Goal: Information Seeking & Learning: Learn about a topic

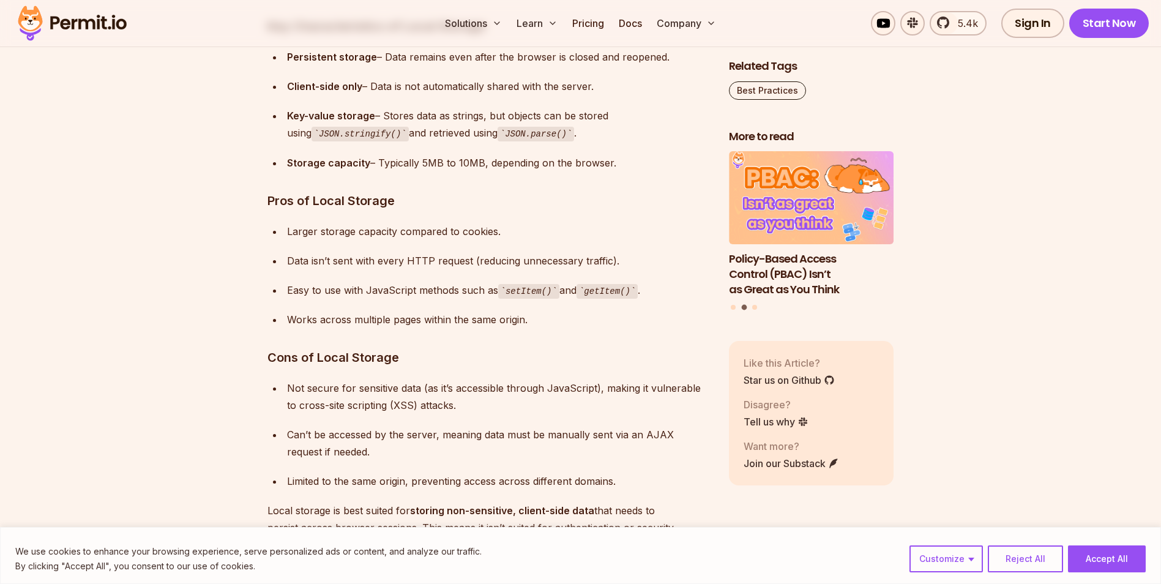
scroll to position [2055, 0]
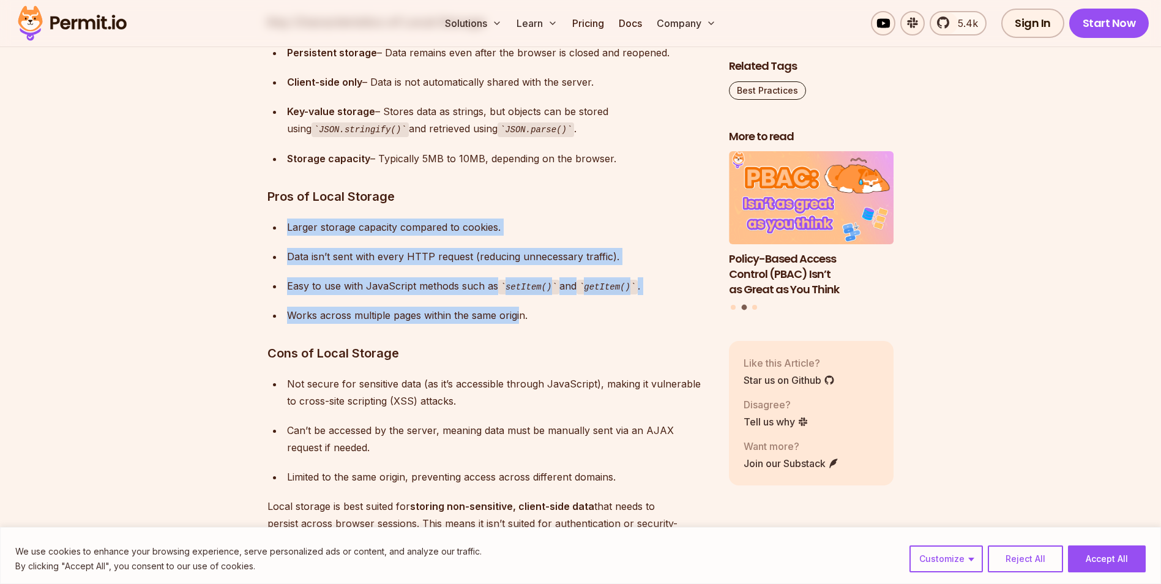
drag, startPoint x: 479, startPoint y: 206, endPoint x: 519, endPoint y: 318, distance: 118.3
click at [519, 318] on div "Works across multiple pages within the same origin." at bounding box center [498, 315] width 422 height 17
drag, startPoint x: 519, startPoint y: 318, endPoint x: 497, endPoint y: 220, distance: 100.4
click at [497, 220] on ul "Larger storage capacity compared to cookies. Data isn’t sent with every HTTP re…" at bounding box center [489, 272] width 442 height 106
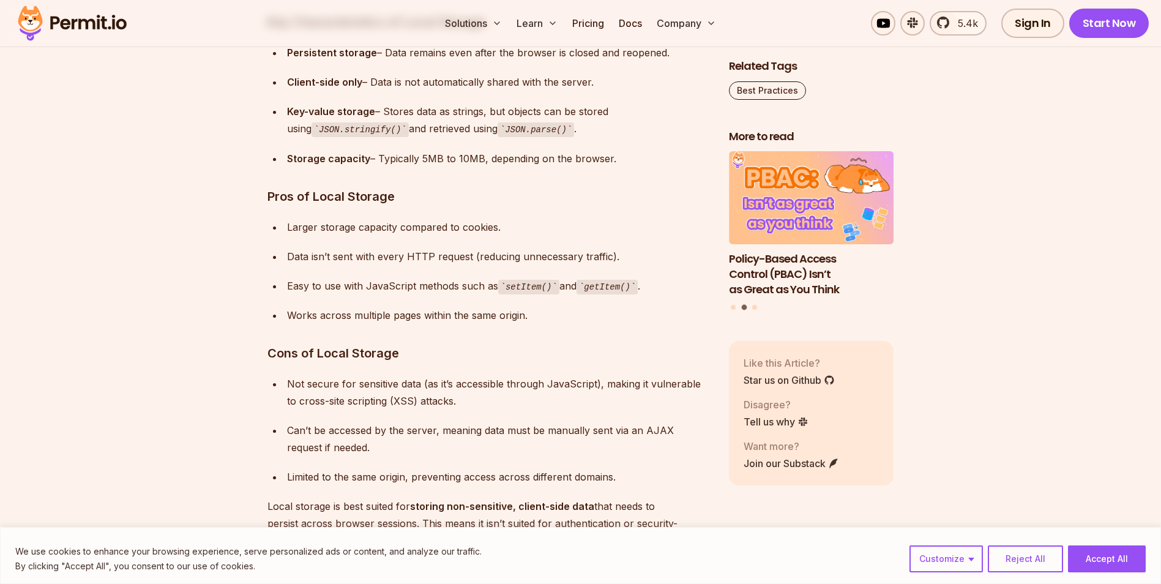
drag, startPoint x: 497, startPoint y: 220, endPoint x: 498, endPoint y: 214, distance: 6.2
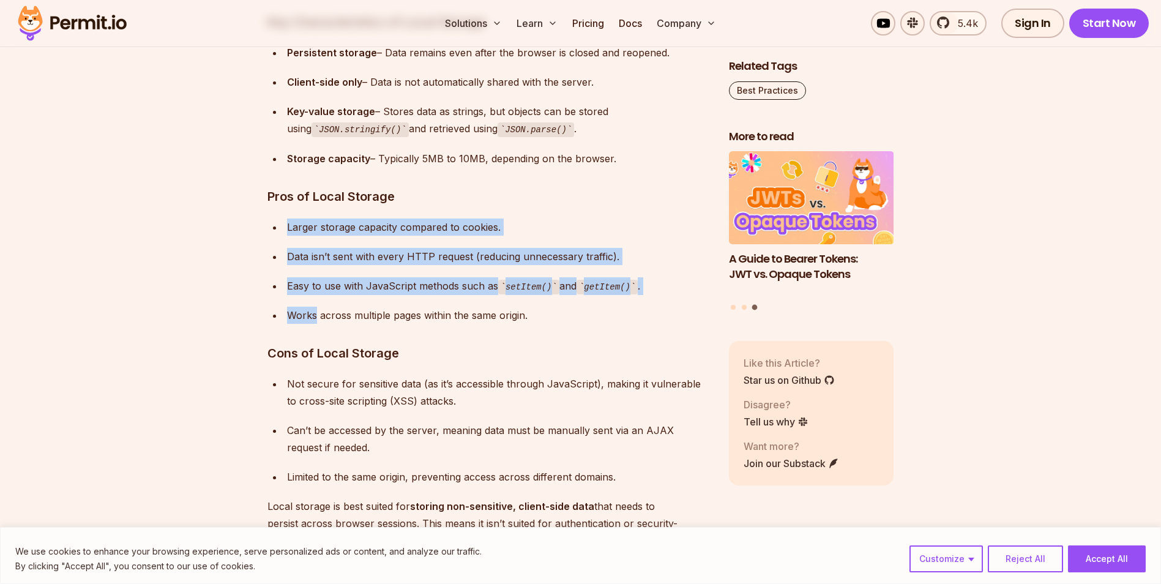
drag, startPoint x: 498, startPoint y: 214, endPoint x: 481, endPoint y: 304, distance: 91.6
click at [481, 304] on ul "Larger storage capacity compared to cookies. Data isn’t sent with every HTTP re…" at bounding box center [489, 272] width 442 height 106
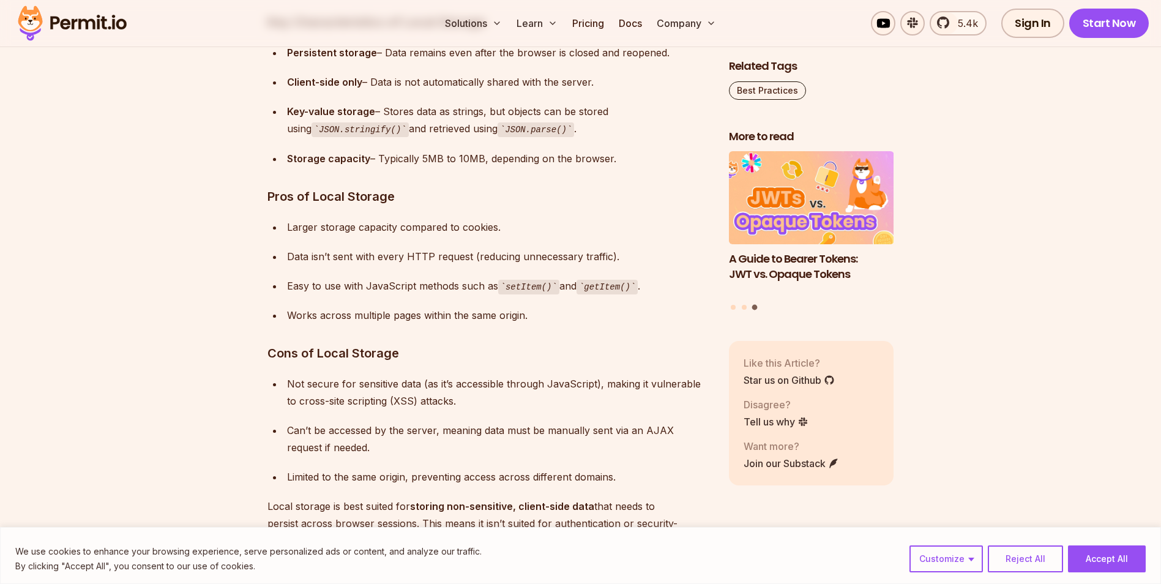
click at [534, 309] on div "Works across multiple pages within the same origin." at bounding box center [498, 315] width 422 height 17
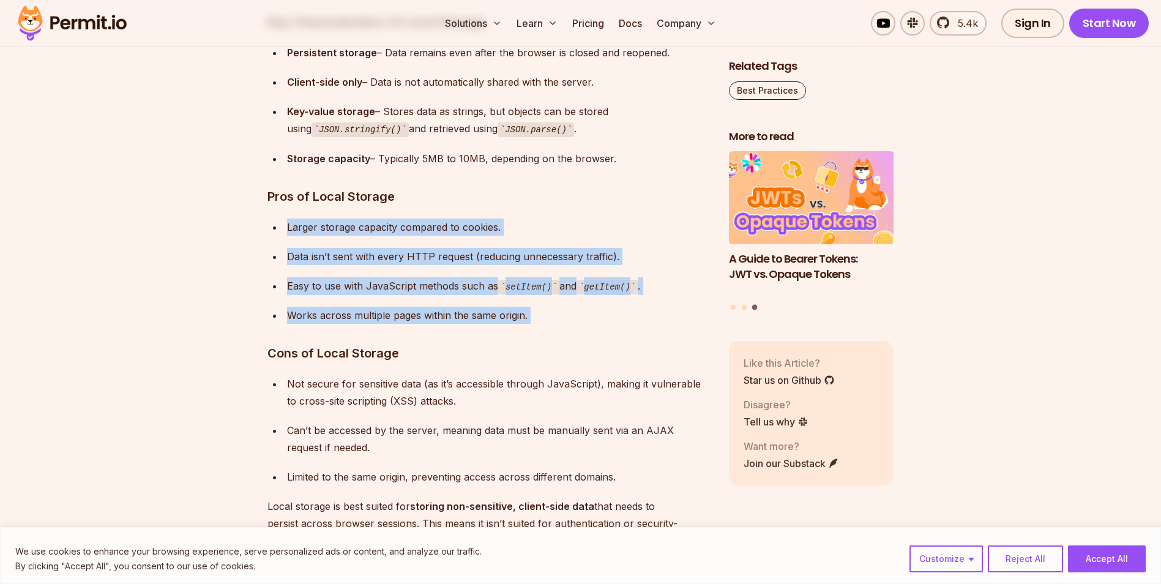
drag, startPoint x: 534, startPoint y: 309, endPoint x: 516, endPoint y: 212, distance: 98.9
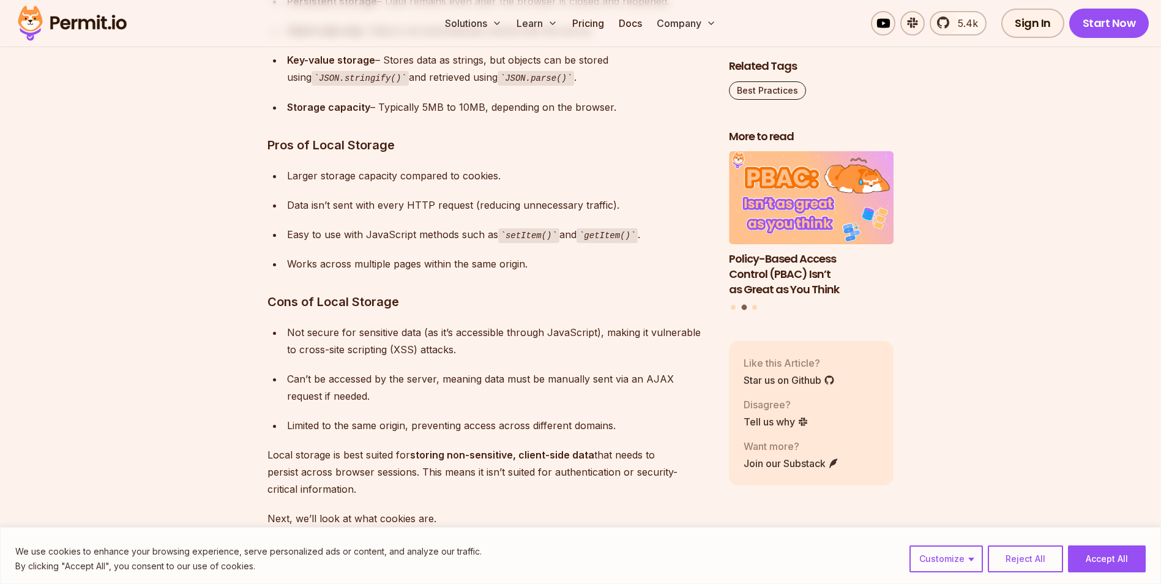
scroll to position [2103, 0]
